Goal: Task Accomplishment & Management: Complete application form

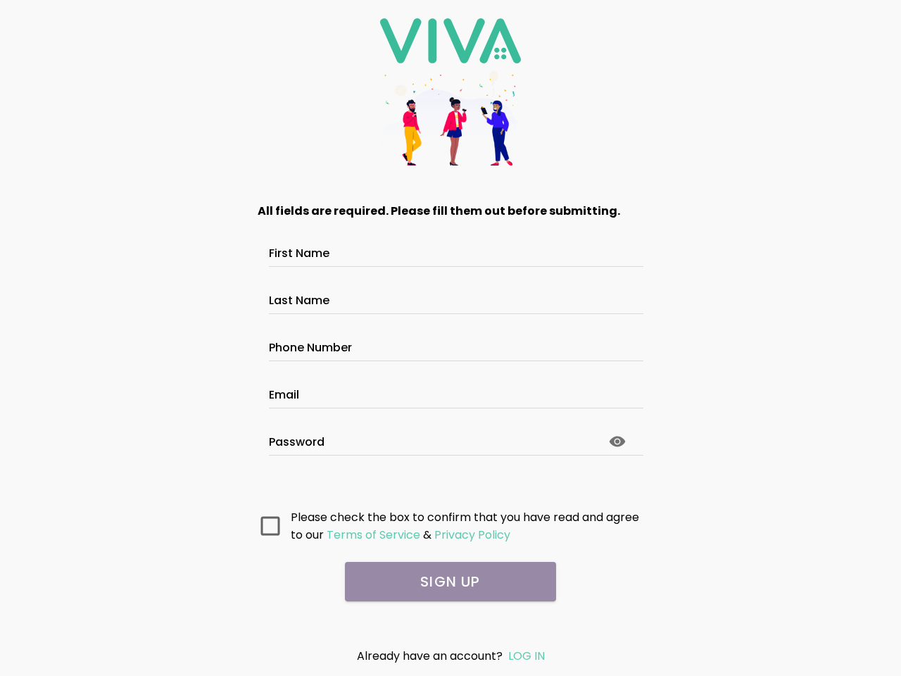
click at [450, 249] on input "First Name" at bounding box center [450, 255] width 363 height 12
click at [450, 296] on input "Last Name" at bounding box center [450, 302] width 363 height 12
click at [450, 343] on input "Phone Number" at bounding box center [450, 349] width 363 height 12
click at [450, 391] on input "Email" at bounding box center [450, 397] width 363 height 12
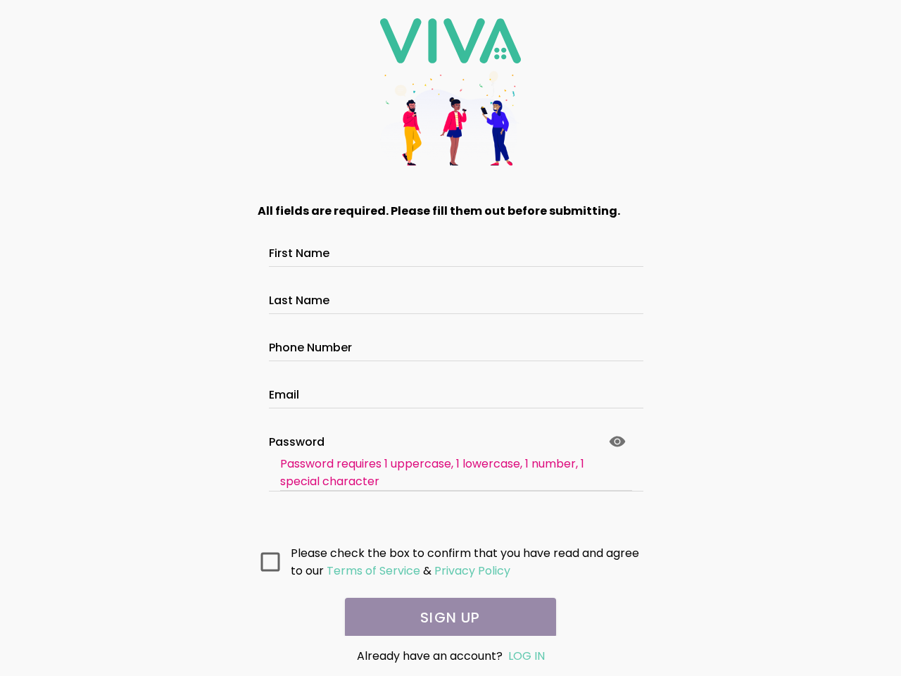
click at [0, 0] on slot "Password" at bounding box center [0, 0] width 0 height 0
click at [270, 525] on ion-grid "All fields are required. Please fill them out before submitting. First Name Las…" at bounding box center [451, 390] width 400 height 391
click at [372, 534] on ion-grid "All fields are required. Please fill them out before submitting. First Name Las…" at bounding box center [451, 390] width 400 height 391
click at [471, 534] on ion-grid "All fields are required. Please fill them out before submitting. First Name Las…" at bounding box center [451, 390] width 400 height 391
